Goal: Information Seeking & Learning: Understand process/instructions

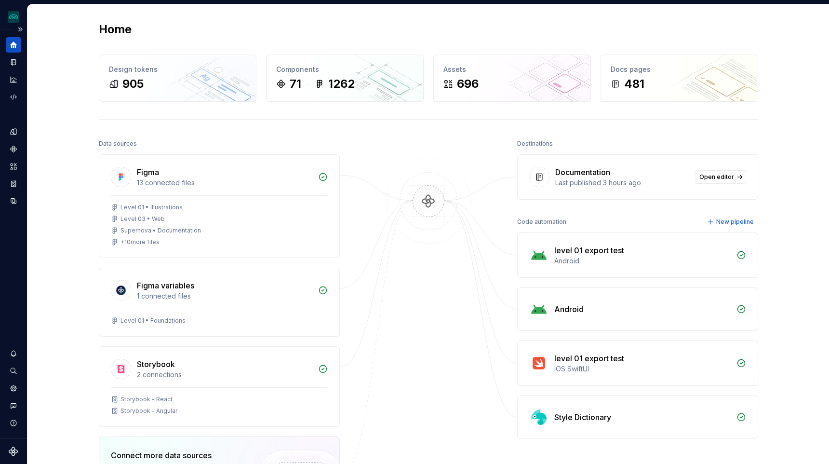
click at [4, 55] on div "Design system data" at bounding box center [13, 233] width 27 height 409
click at [21, 31] on button "Expand sidebar" at bounding box center [19, 29] width 13 height 13
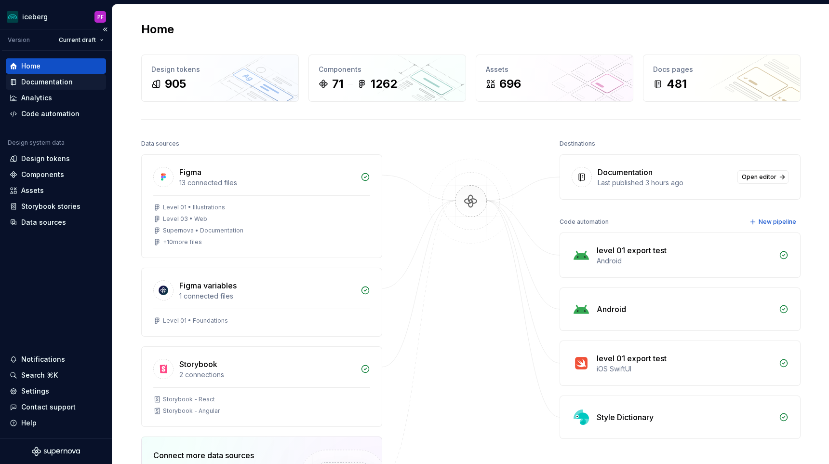
click at [30, 84] on div "Documentation" at bounding box center [47, 82] width 52 height 10
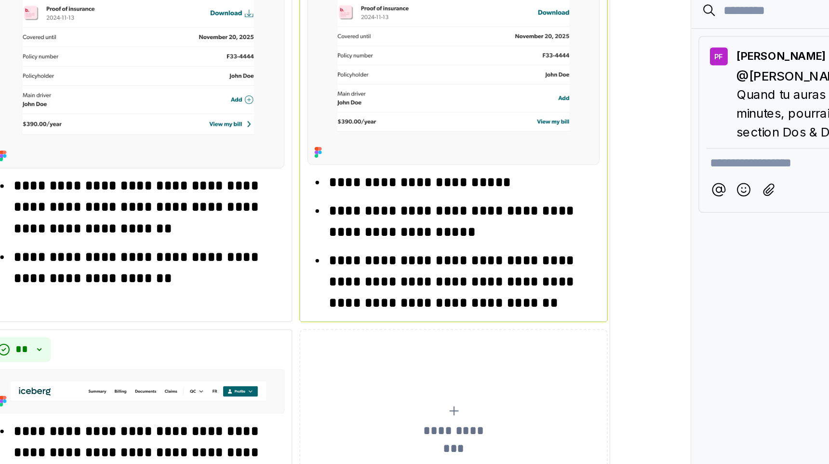
scroll to position [2174, 0]
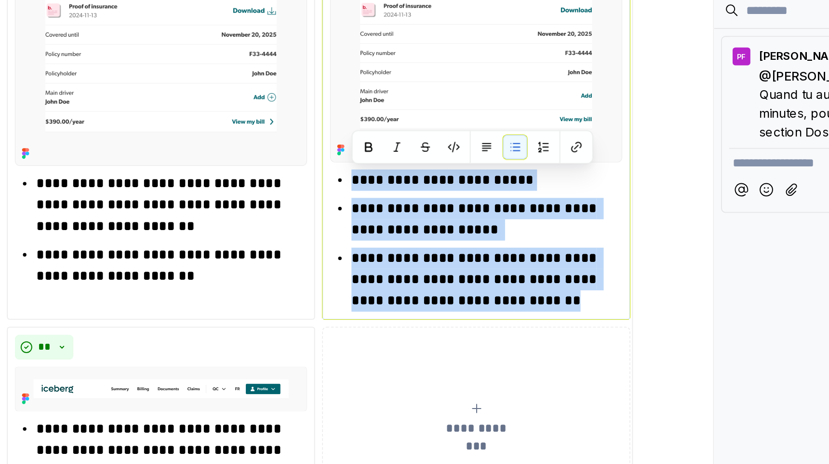
drag, startPoint x: 532, startPoint y: 215, endPoint x: 464, endPoint y: 149, distance: 94.4
click at [464, 149] on ul "**********" at bounding box center [537, 183] width 147 height 77
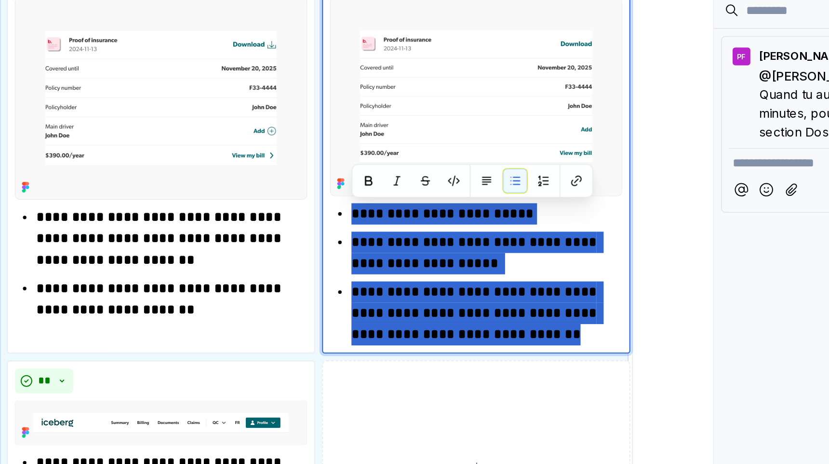
scroll to position [2141, 0]
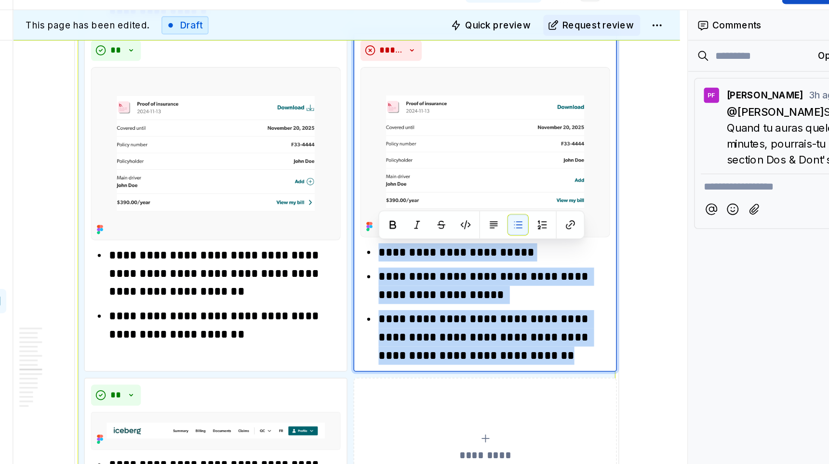
click at [630, 205] on div "**********" at bounding box center [444, 8] width 423 height 3940
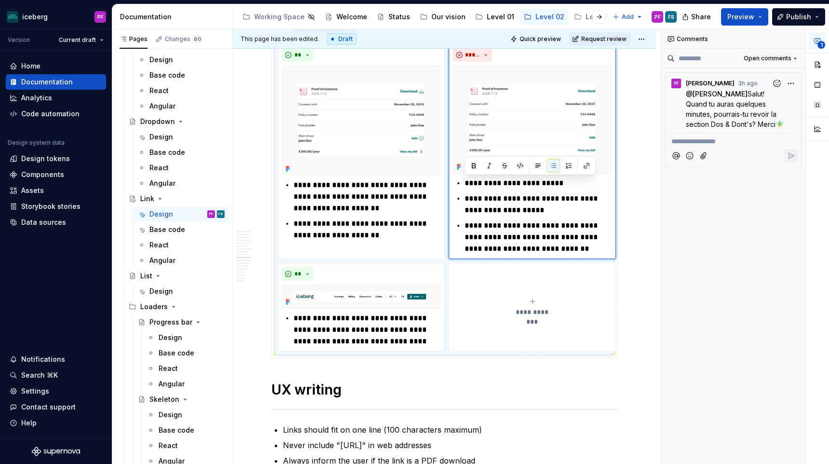
type textarea "*"
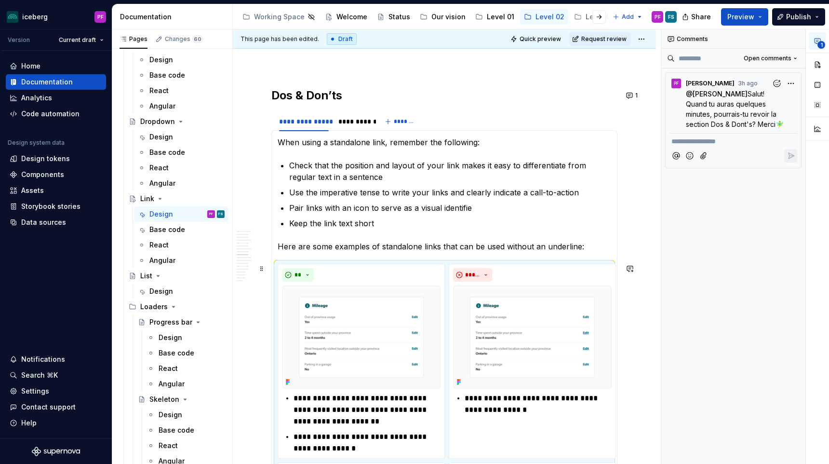
scroll to position [1485, 0]
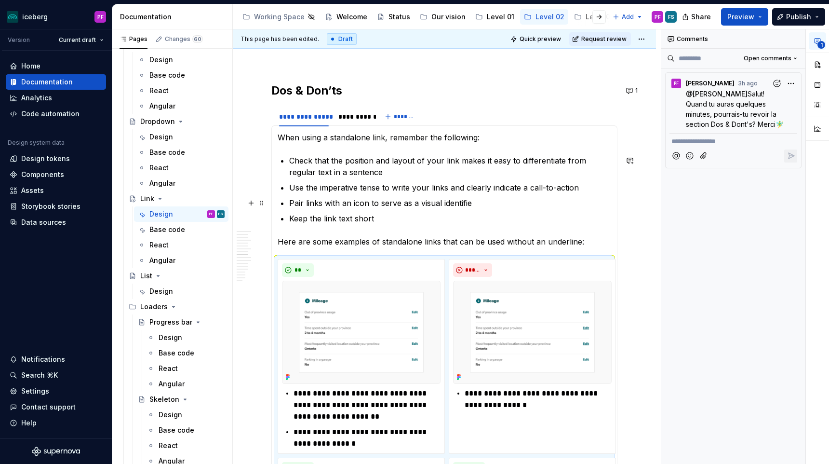
click at [482, 202] on p "Pair links with an icon to serve as a visual identifie" at bounding box center [450, 203] width 322 height 12
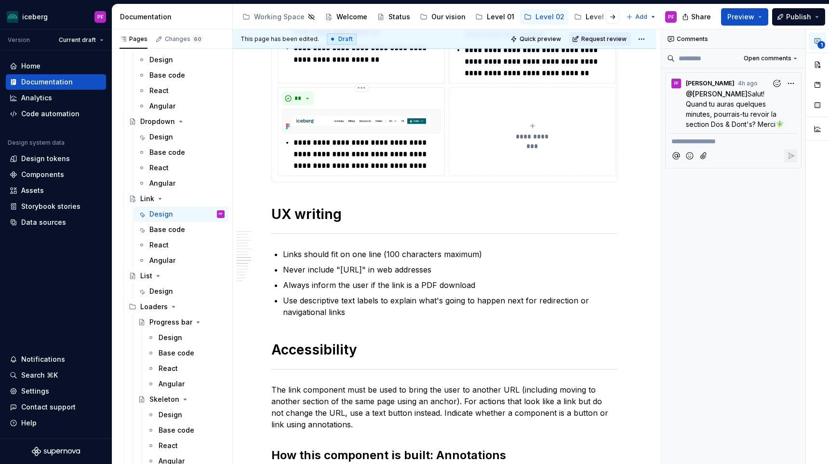
scroll to position [2320, 0]
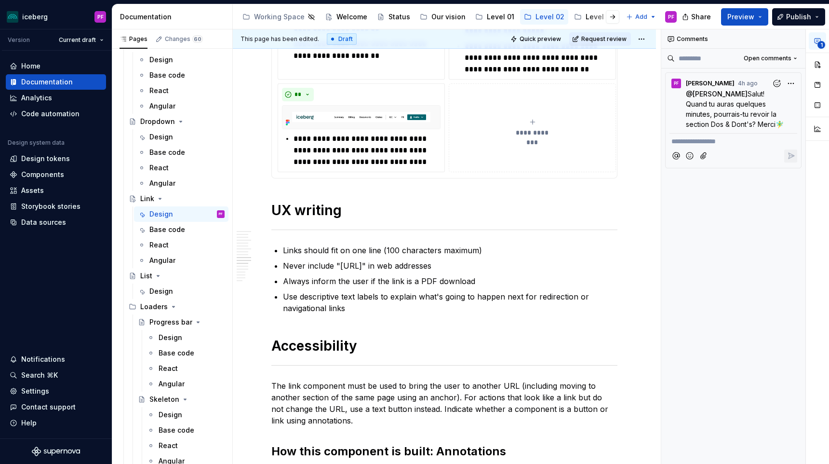
type textarea "*"
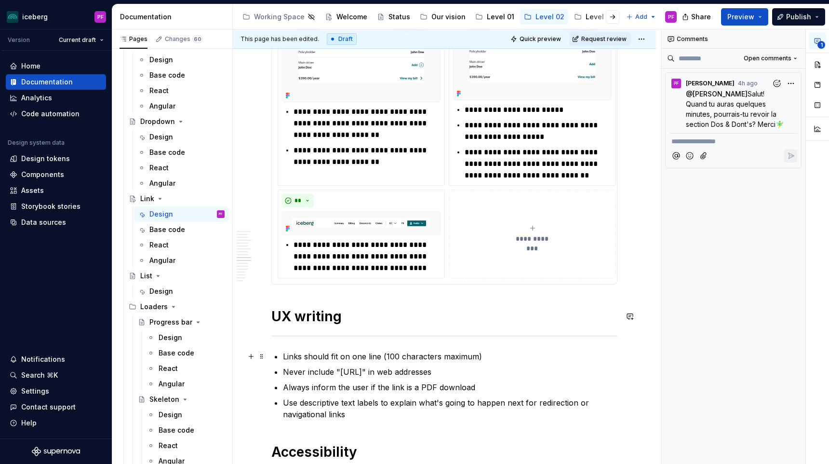
scroll to position [2306, 0]
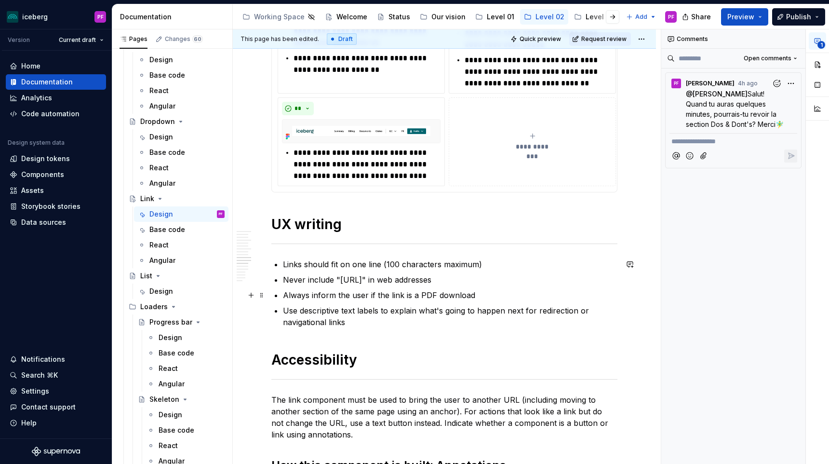
click at [337, 299] on p "Always inform the user if the link is a PDF download" at bounding box center [450, 295] width 334 height 12
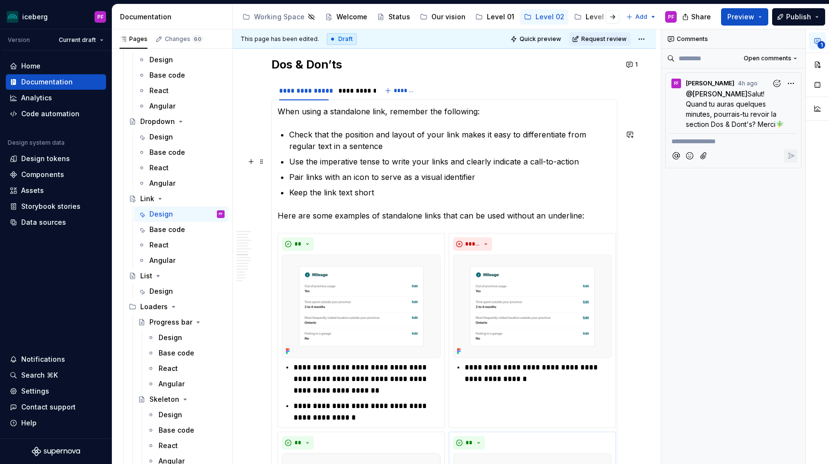
scroll to position [1507, 0]
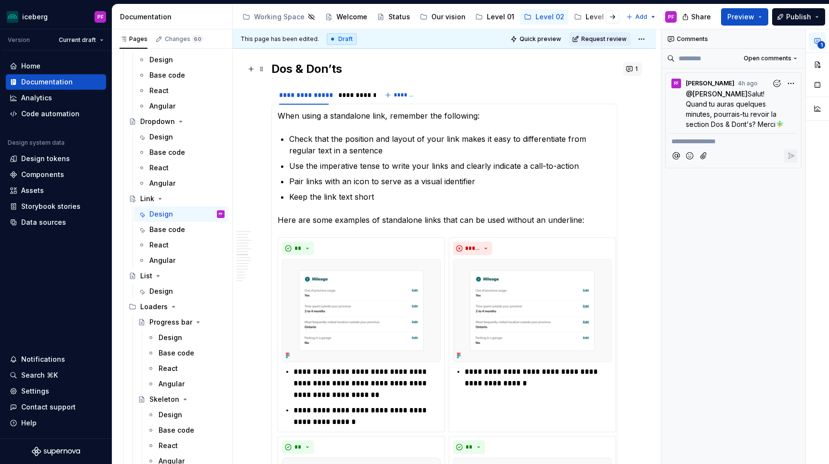
click at [636, 72] on button "1" at bounding box center [632, 68] width 19 height 13
